Goal: Navigation & Orientation: Find specific page/section

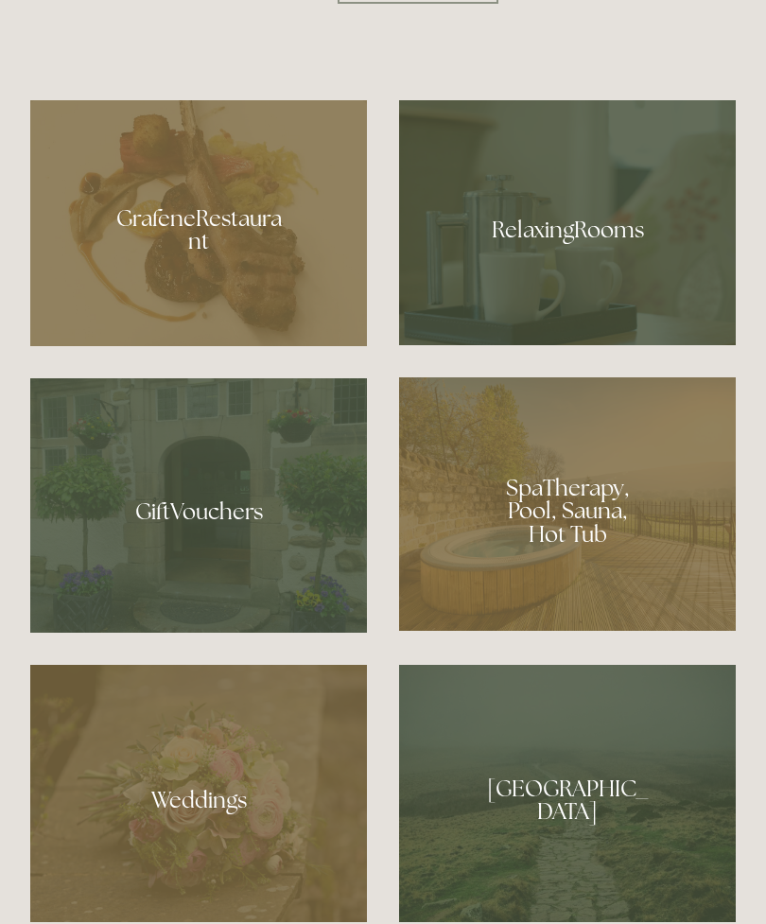
scroll to position [1309, 0]
click at [172, 322] on div at bounding box center [198, 223] width 337 height 246
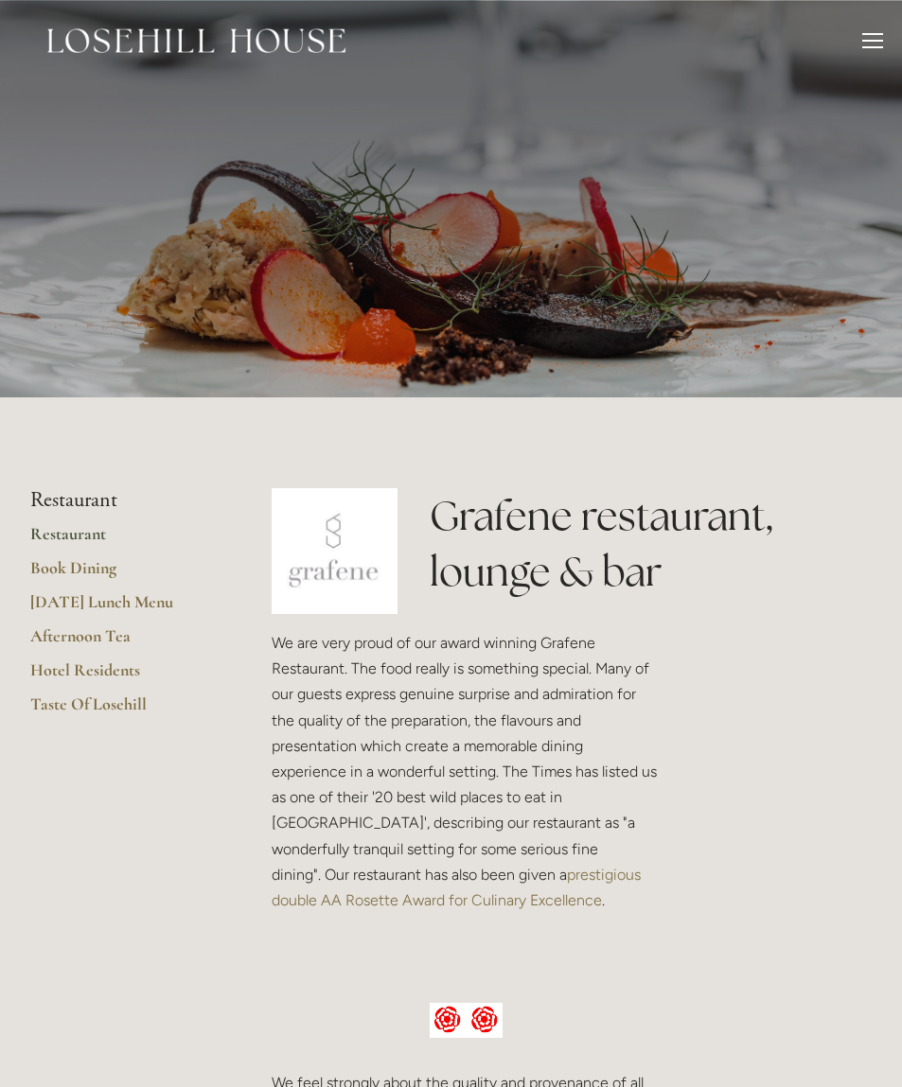
click at [61, 700] on link "Taste Of Losehill" at bounding box center [120, 710] width 181 height 34
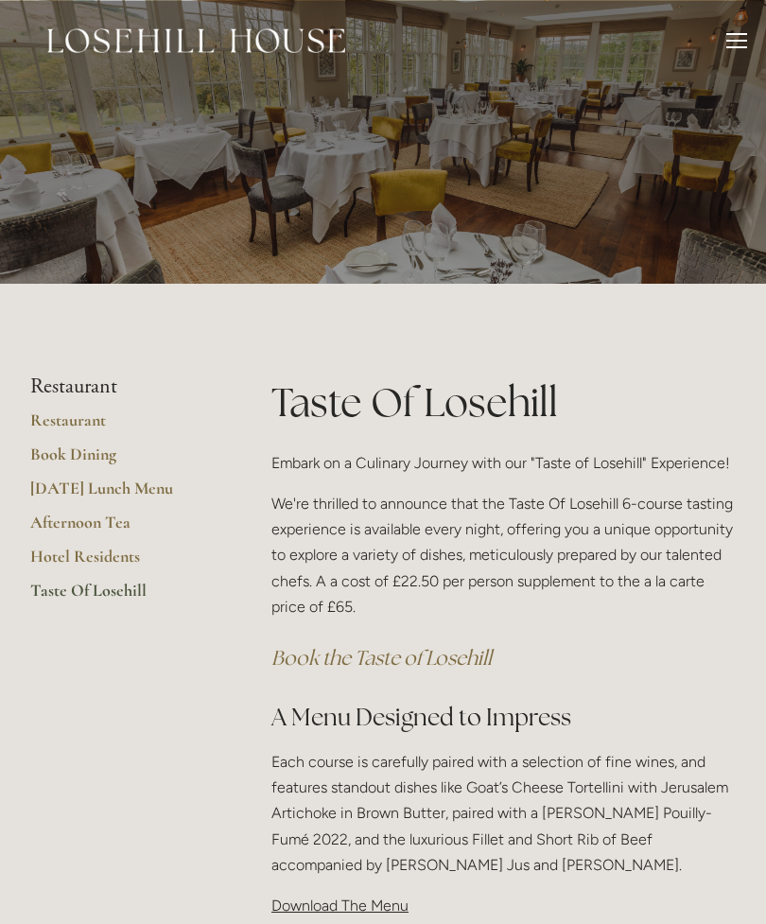
click at [748, 44] on header "Rooms Rooms Your Stay Book a stay Offers Spa" at bounding box center [383, 40] width 766 height 81
click at [745, 38] on div at bounding box center [737, 43] width 21 height 21
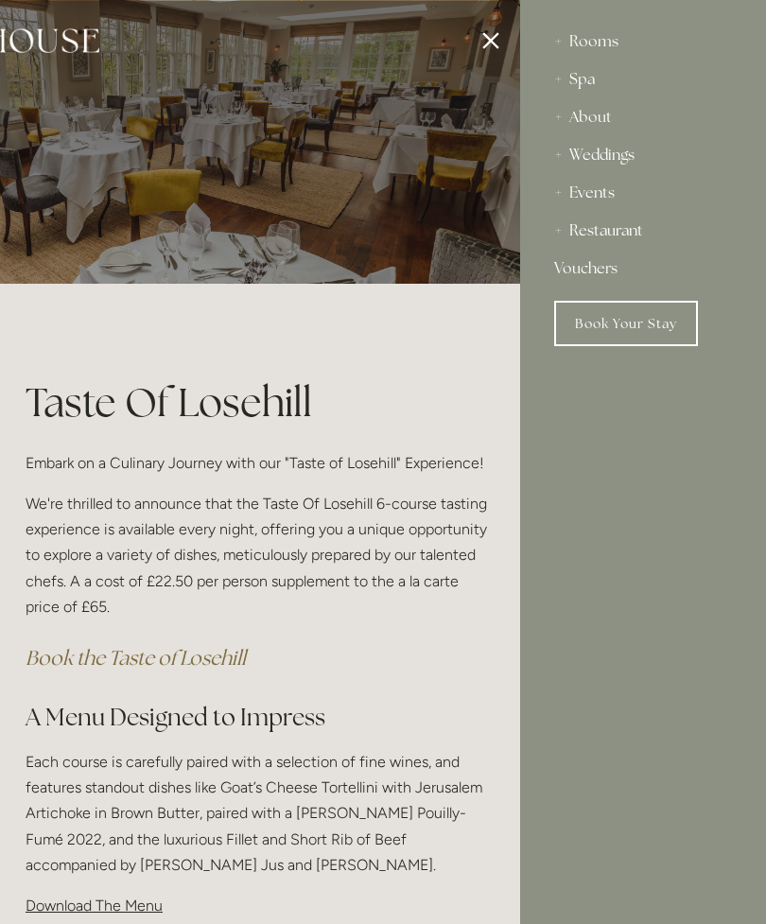
click at [554, 200] on div "Events" at bounding box center [643, 193] width 178 height 38
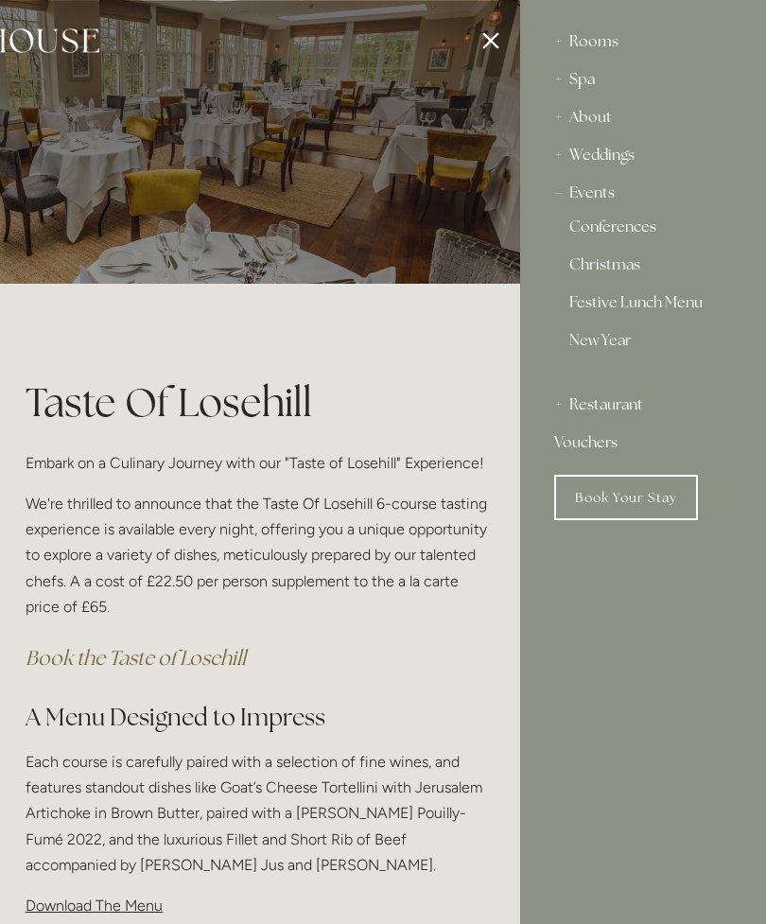
click at [601, 270] on link "Christmas" at bounding box center [644, 268] width 148 height 23
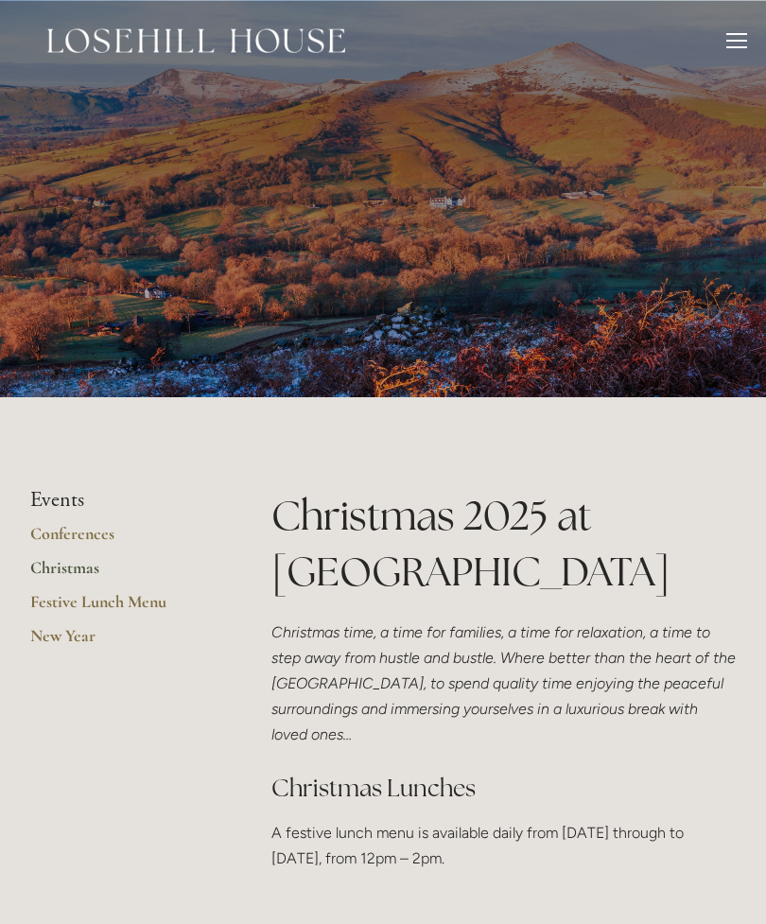
click at [737, 51] on div at bounding box center [737, 43] width 21 height 21
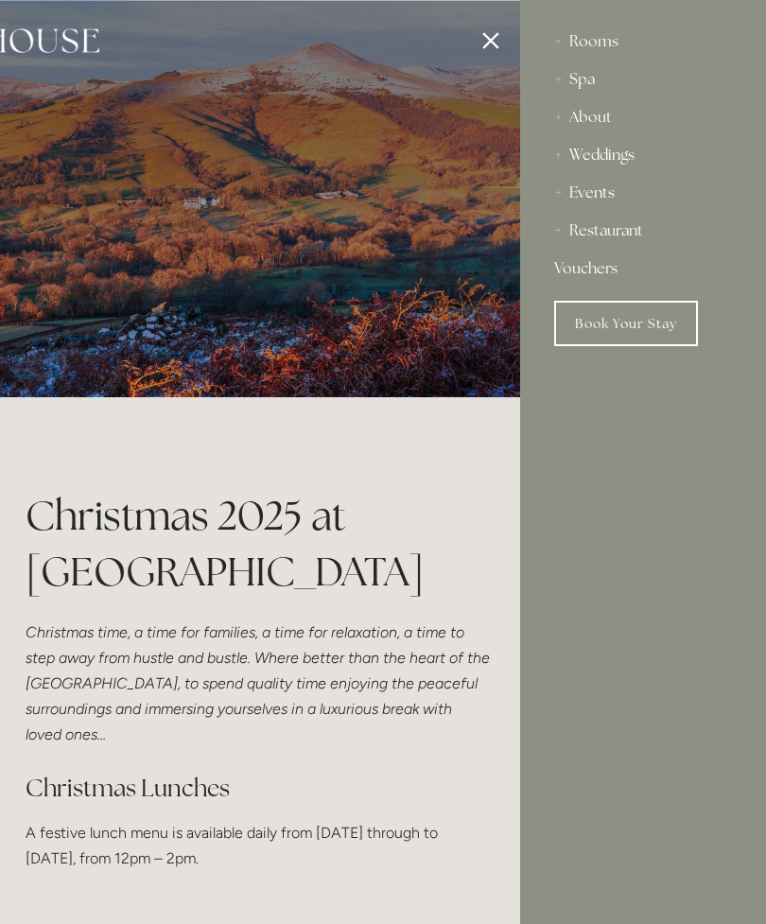
click at [567, 91] on div "Spa" at bounding box center [643, 80] width 178 height 38
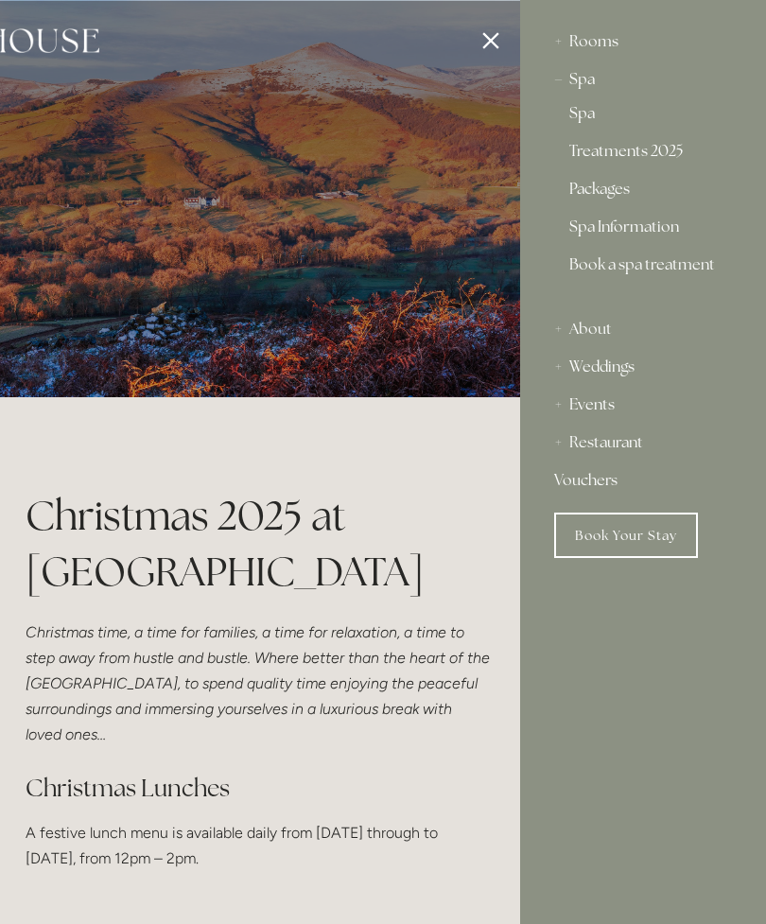
click at [582, 128] on link "Spa" at bounding box center [644, 117] width 148 height 23
